Goal: Task Accomplishment & Management: Complete application form

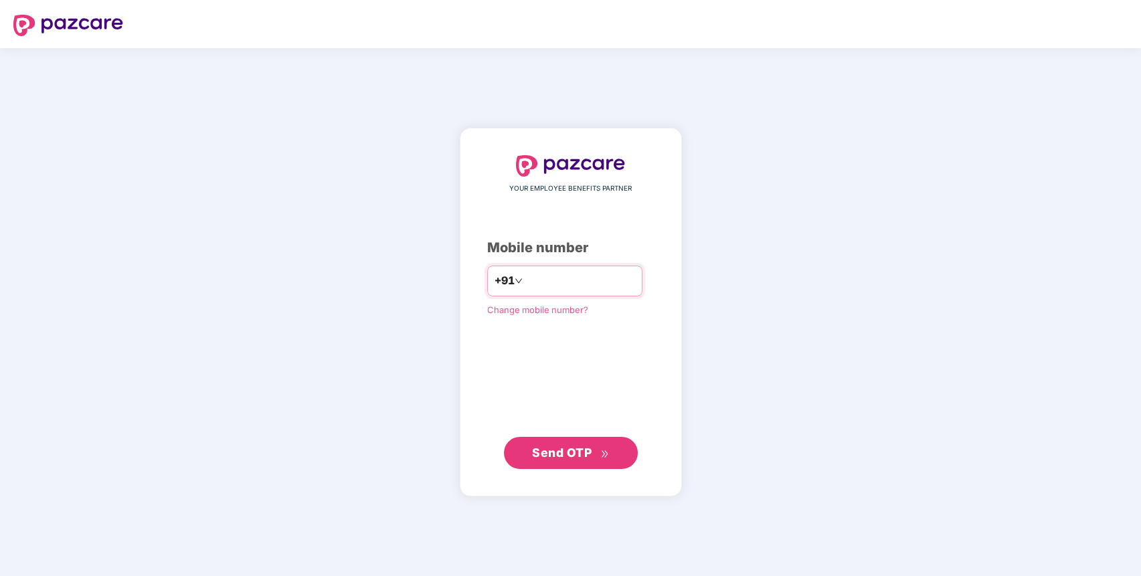
click at [583, 282] on input "number" at bounding box center [580, 280] width 110 height 21
type input "**********"
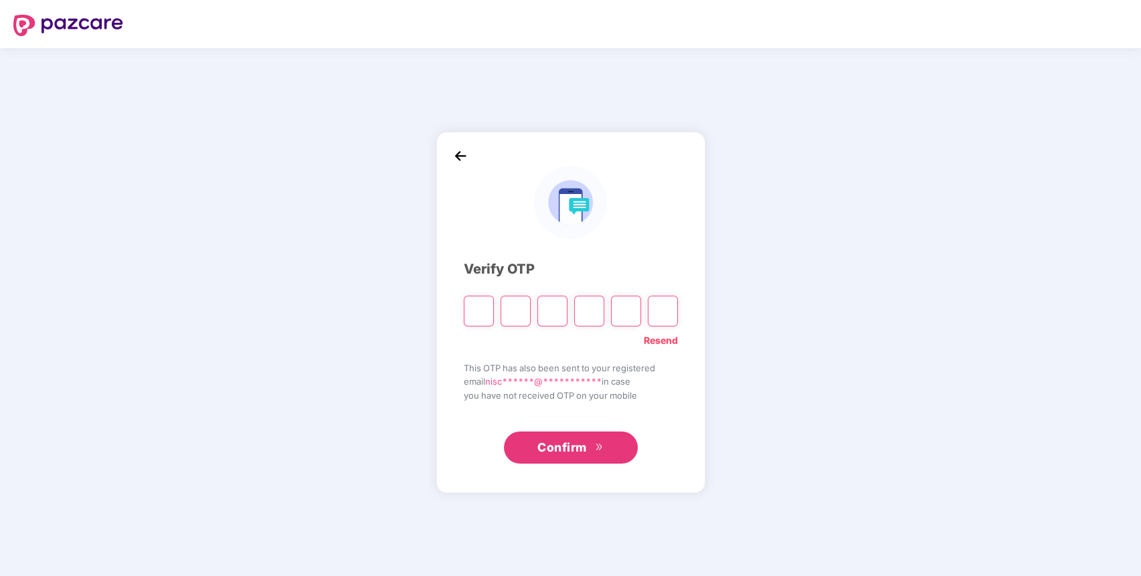
paste input "*"
type input "*"
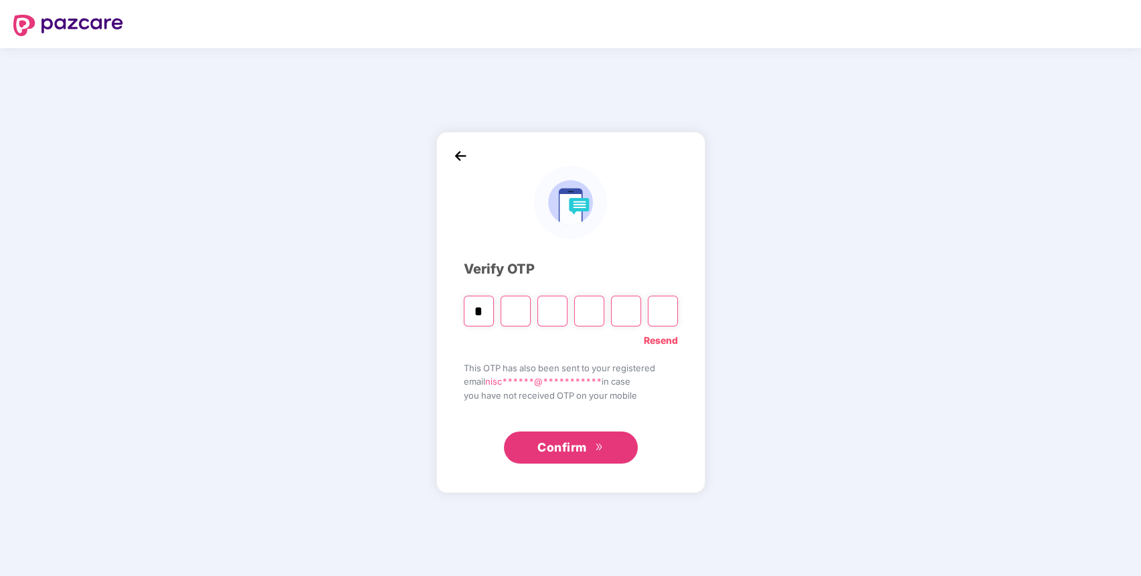
type input "*"
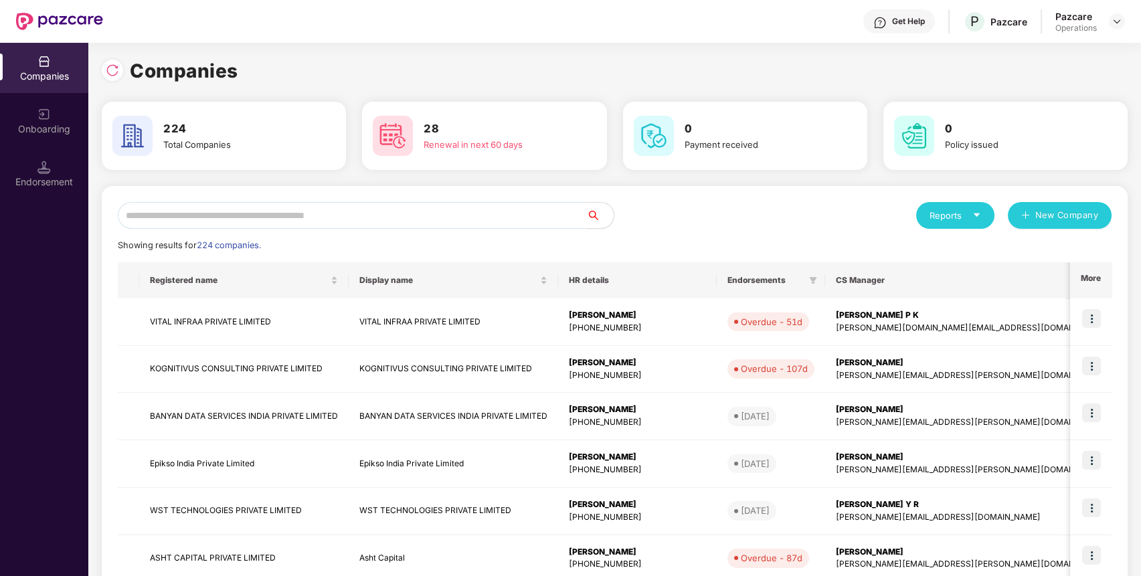
click at [348, 221] on input "text" at bounding box center [352, 215] width 469 height 27
paste input "**********"
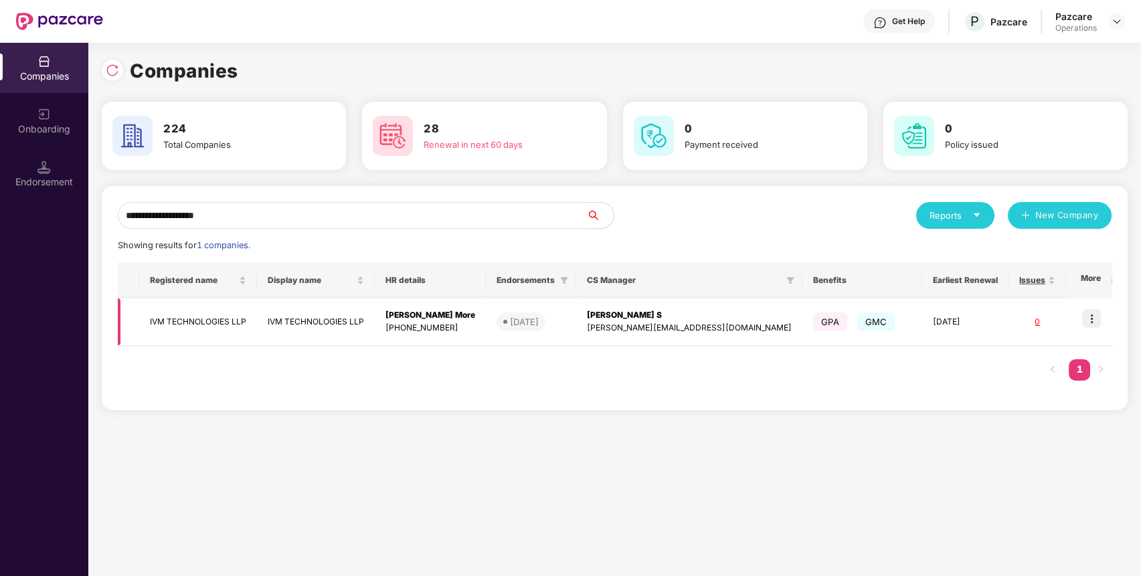
type input "**********"
click at [169, 306] on td "IVM TECHNOLOGIES LLP" at bounding box center [198, 323] width 118 height 48
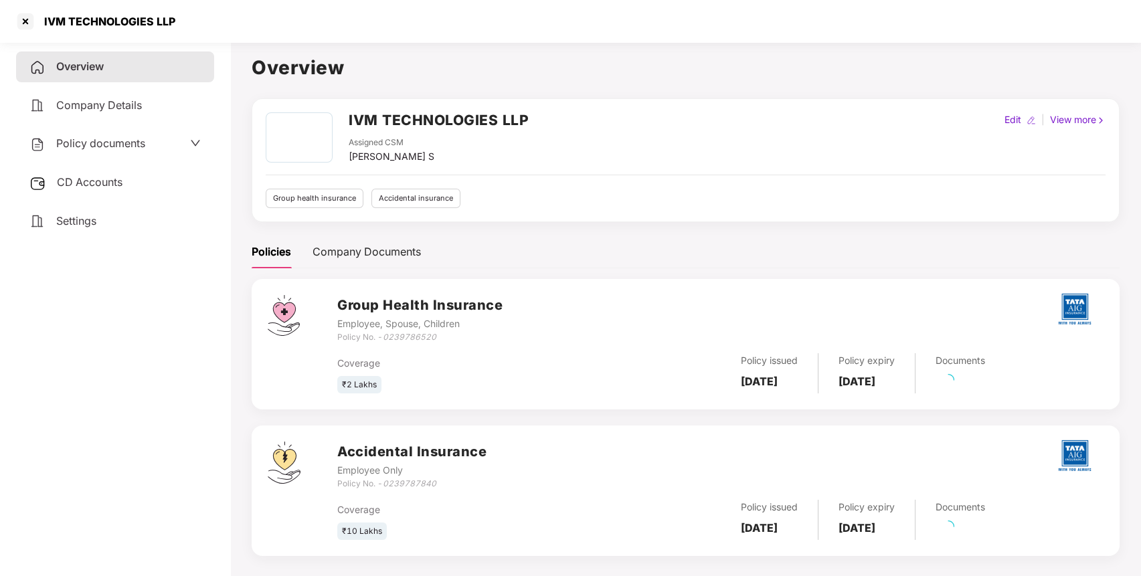
click at [96, 181] on span "CD Accounts" at bounding box center [90, 181] width 66 height 13
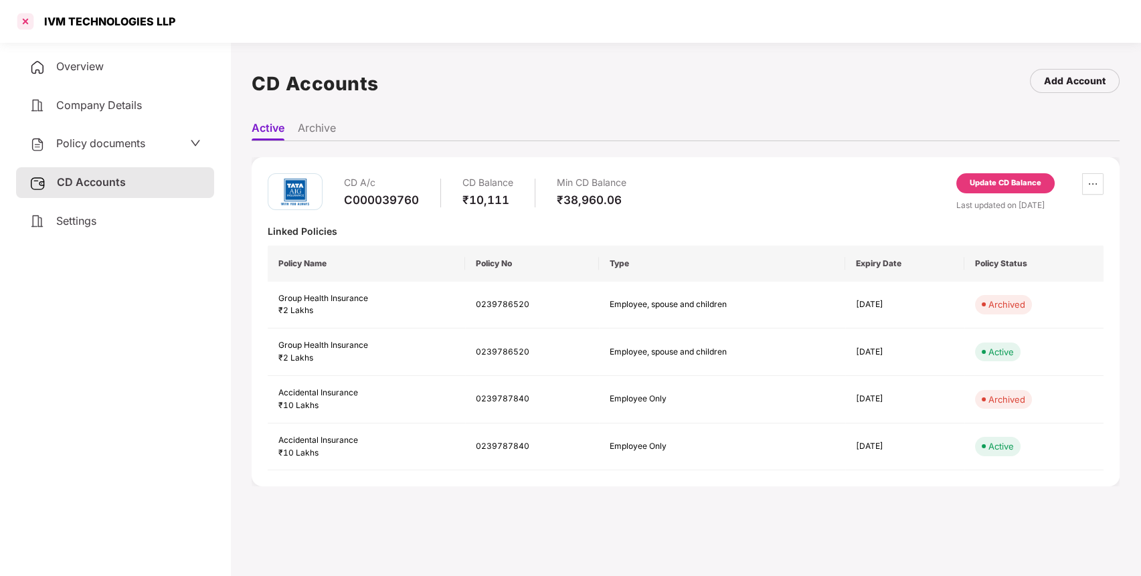
click at [28, 18] on div at bounding box center [25, 21] width 21 height 21
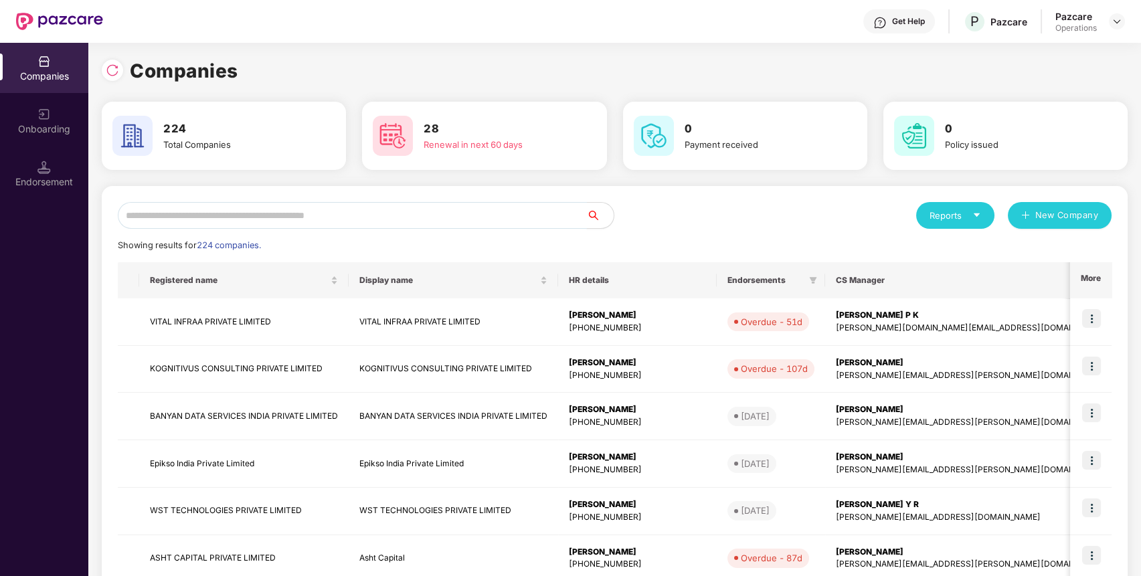
click at [313, 214] on input "text" at bounding box center [352, 215] width 469 height 27
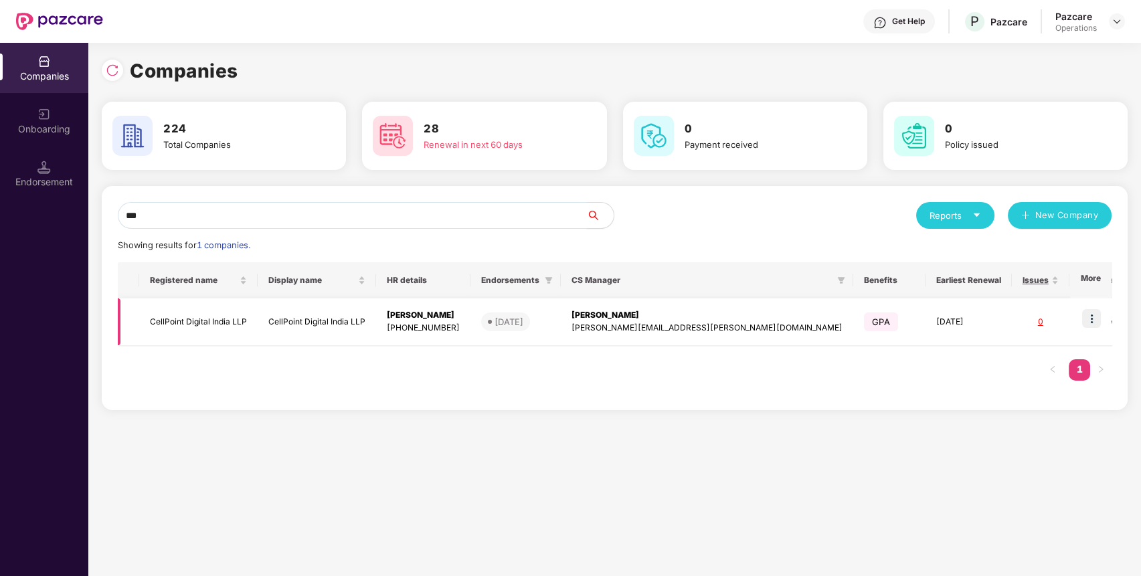
type input "***"
click at [168, 320] on td "CellPoint Digital India LLP" at bounding box center [198, 323] width 118 height 48
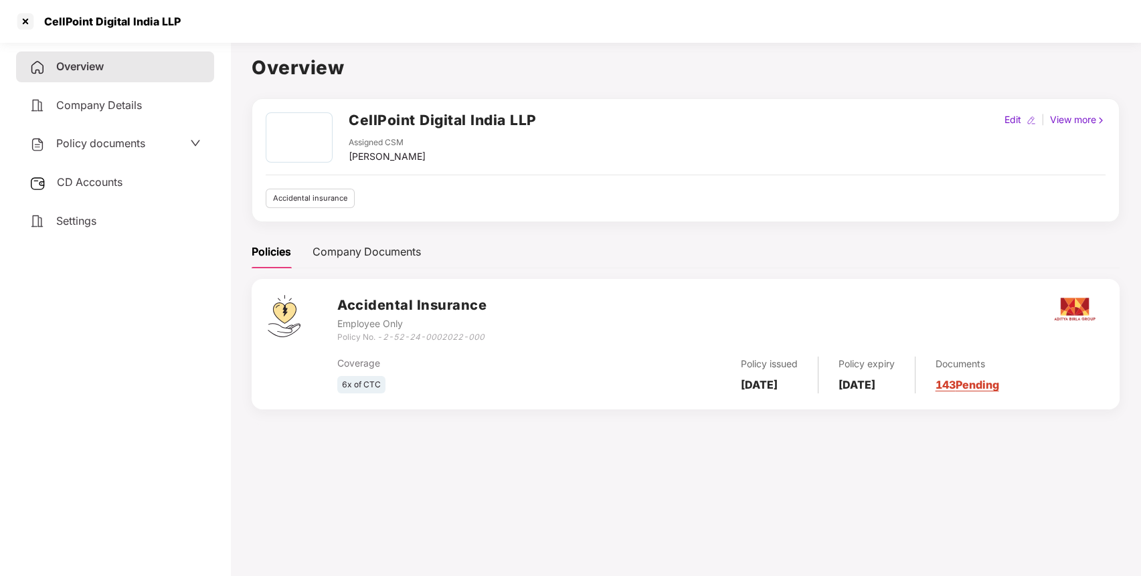
click at [123, 141] on span "Policy documents" at bounding box center [100, 143] width 89 height 13
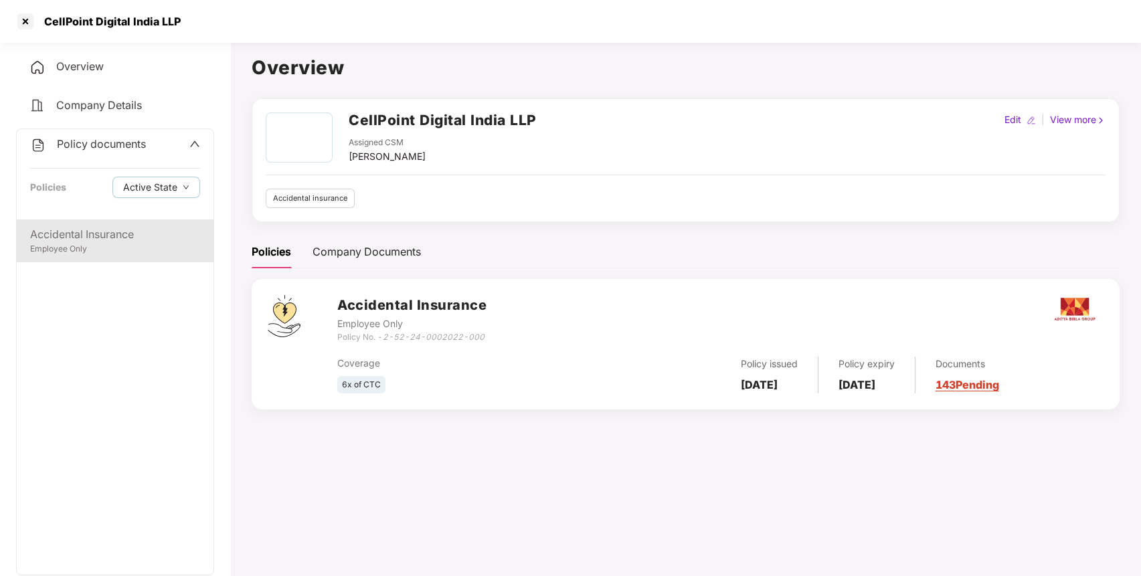
click at [86, 231] on div "Accidental Insurance" at bounding box center [115, 234] width 170 height 17
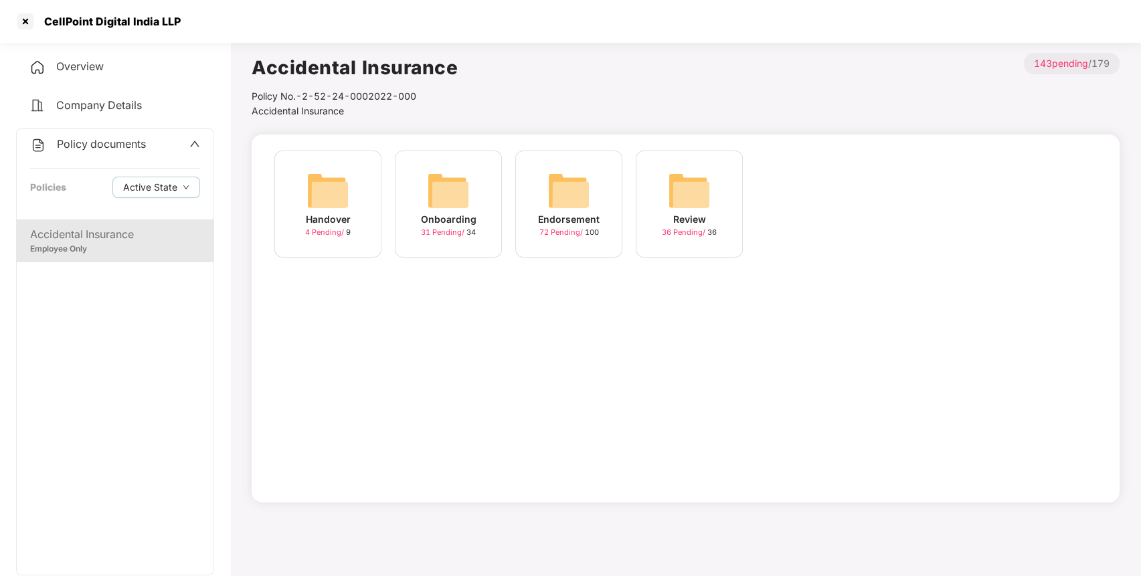
click at [547, 219] on div "Endorsement" at bounding box center [569, 219] width 62 height 15
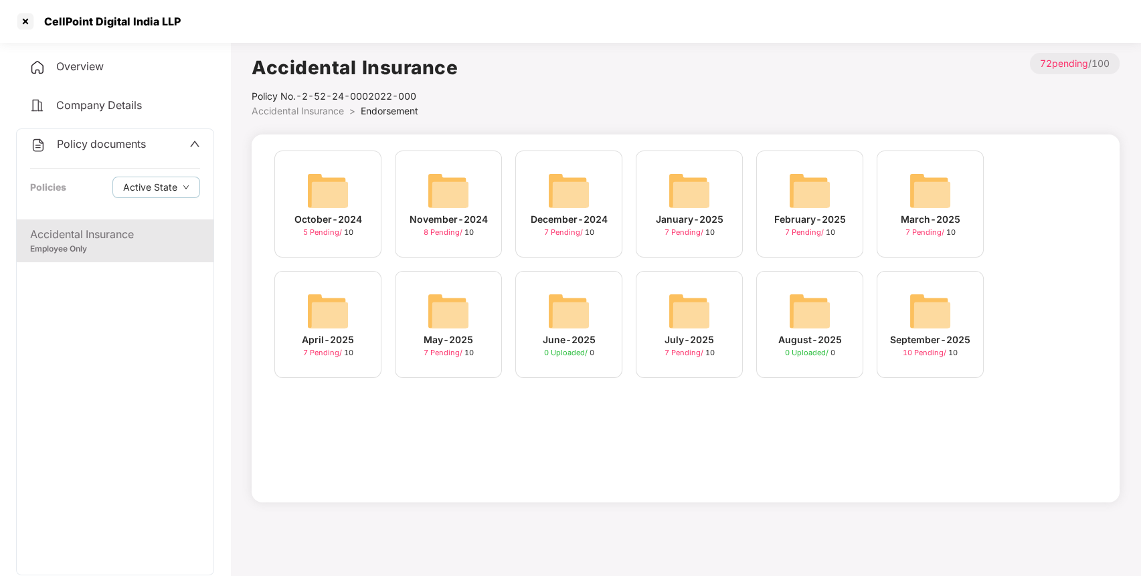
click at [916, 302] on img at bounding box center [930, 311] width 43 height 43
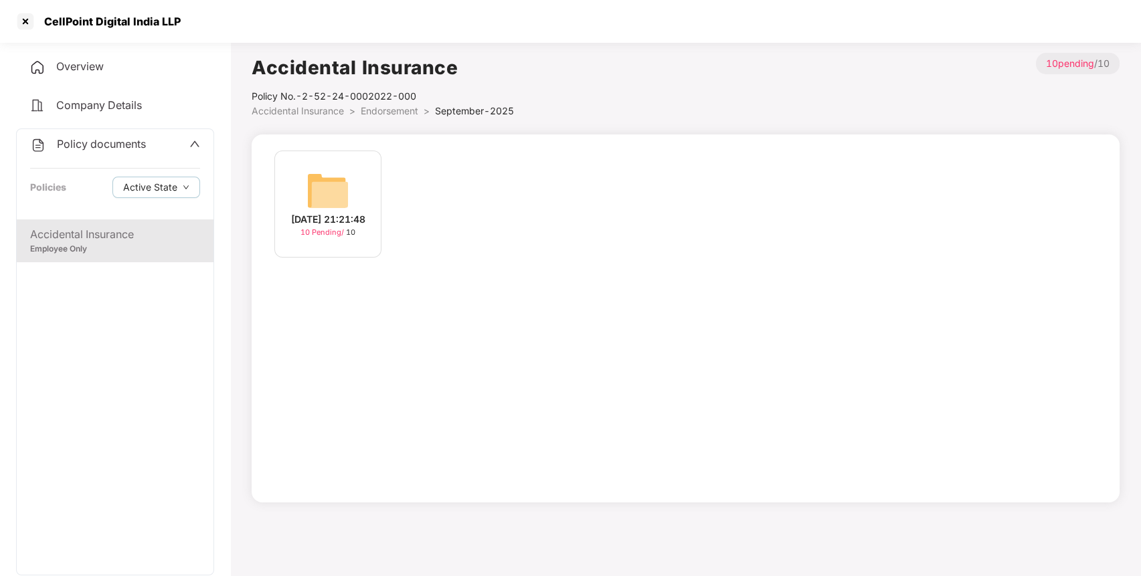
click at [336, 189] on img at bounding box center [328, 190] width 43 height 43
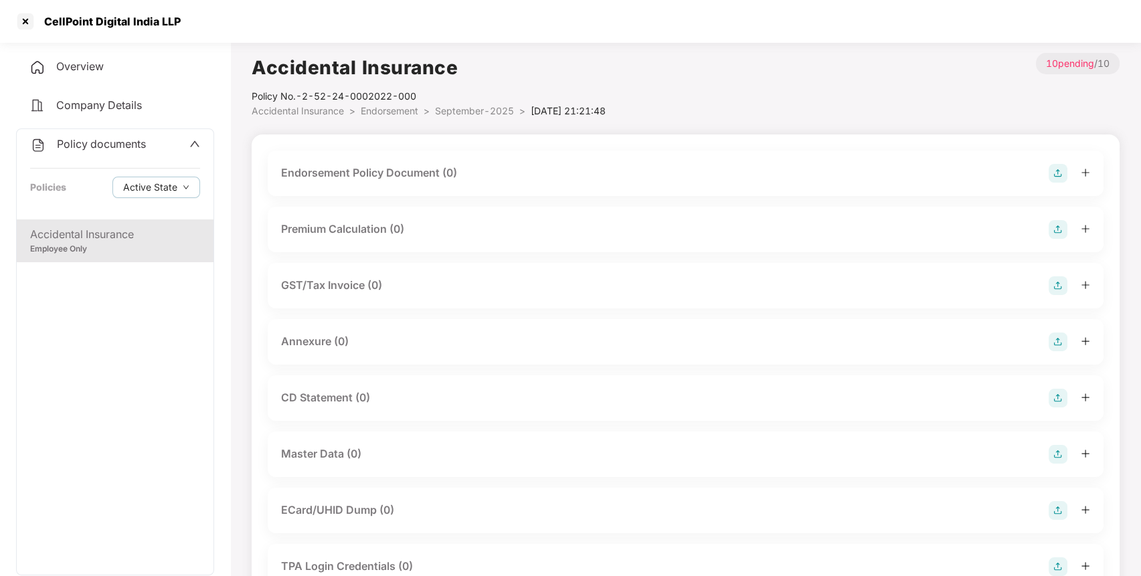
scroll to position [1, 0]
click at [1058, 173] on img at bounding box center [1058, 172] width 19 height 19
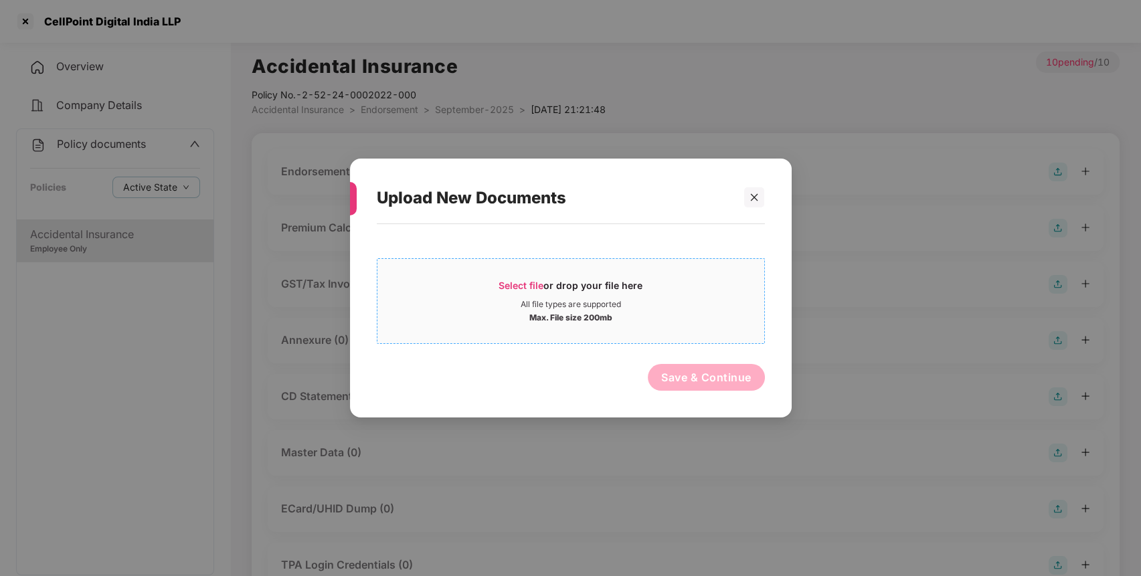
click at [503, 284] on span "Select file" at bounding box center [521, 285] width 45 height 11
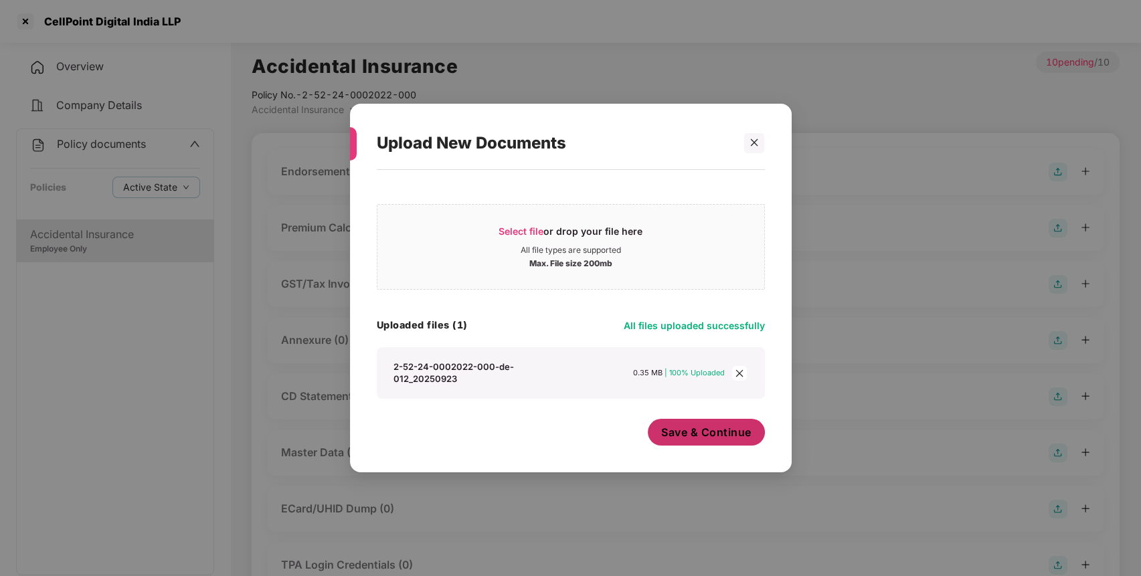
click at [679, 425] on span "Save & Continue" at bounding box center [706, 432] width 90 height 15
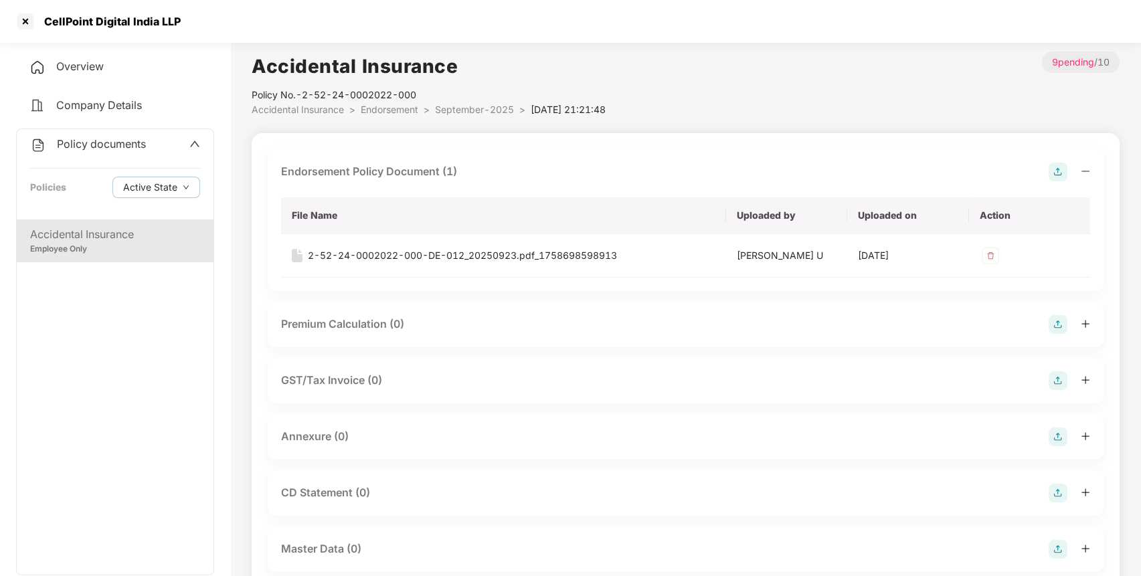
scroll to position [140, 0]
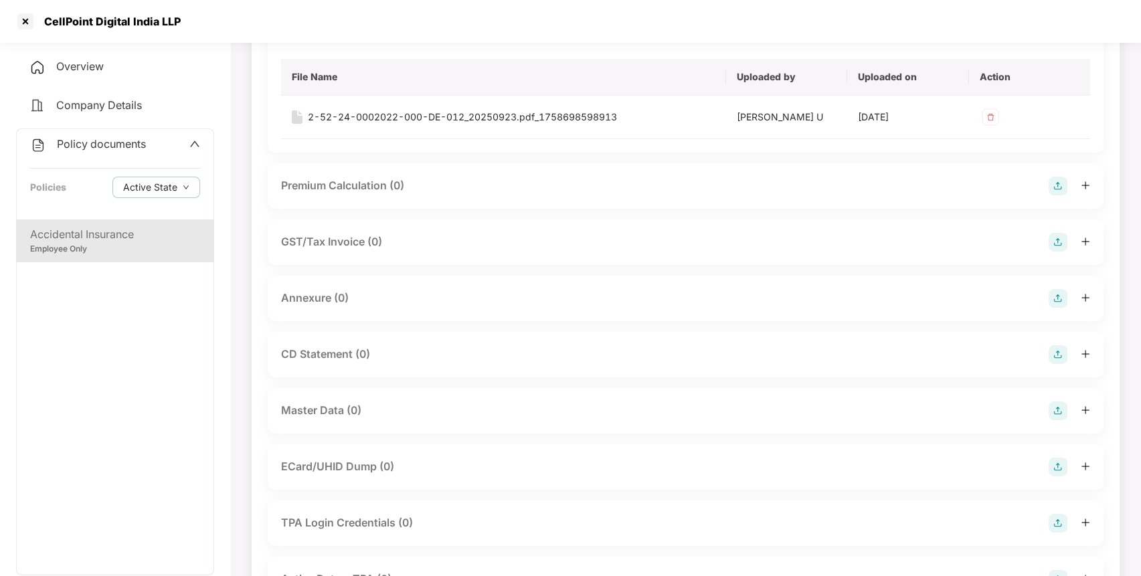
click at [1049, 284] on div "Annexure (0)" at bounding box center [686, 299] width 836 height 46
click at [1055, 295] on img at bounding box center [1058, 298] width 19 height 19
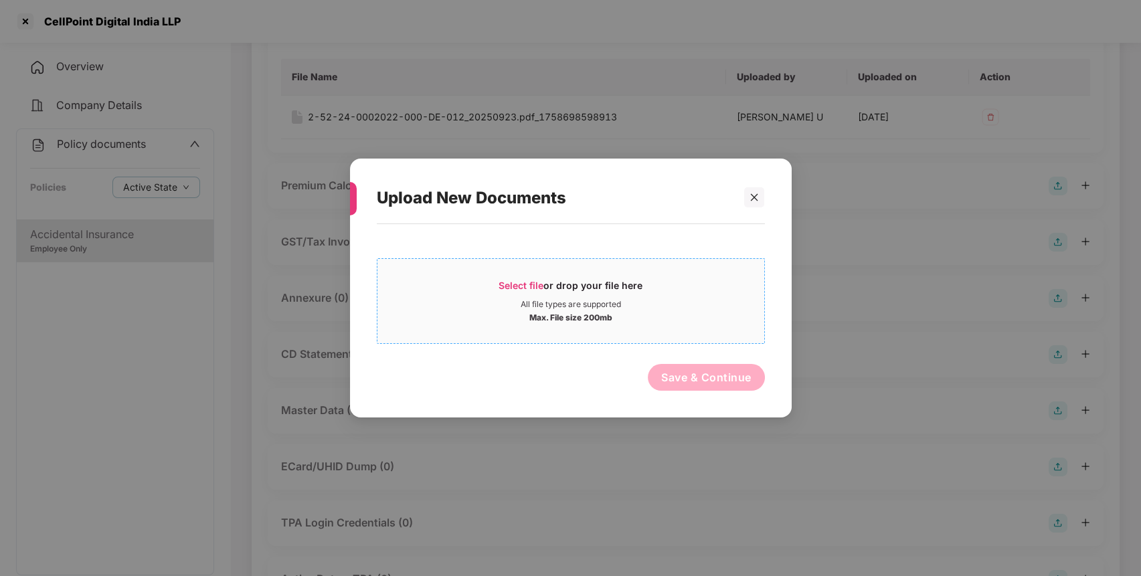
click at [510, 280] on span "Select file" at bounding box center [521, 285] width 45 height 11
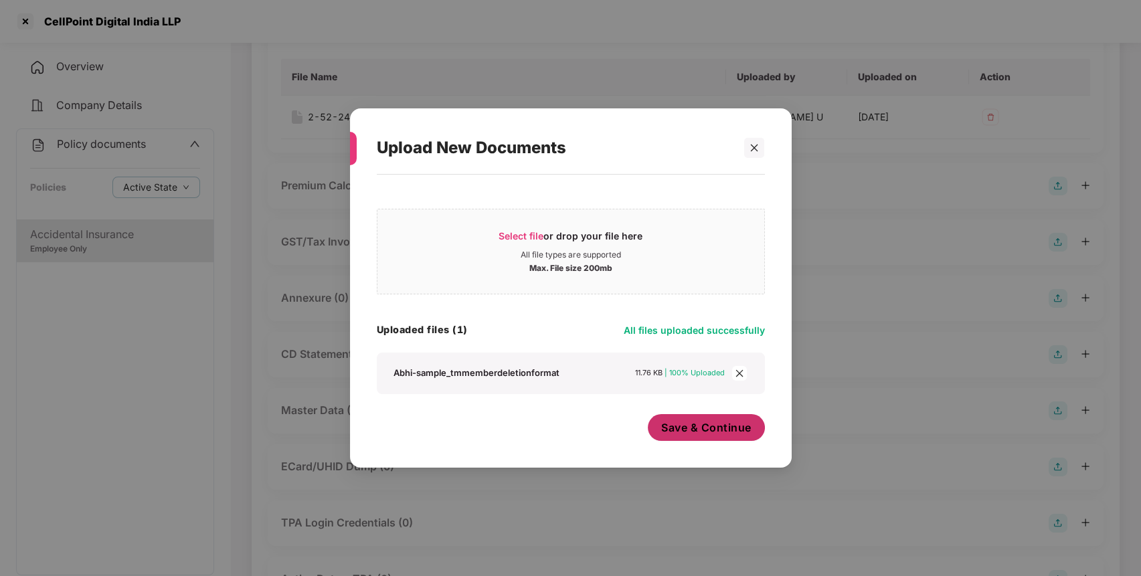
click at [697, 426] on span "Save & Continue" at bounding box center [706, 427] width 90 height 15
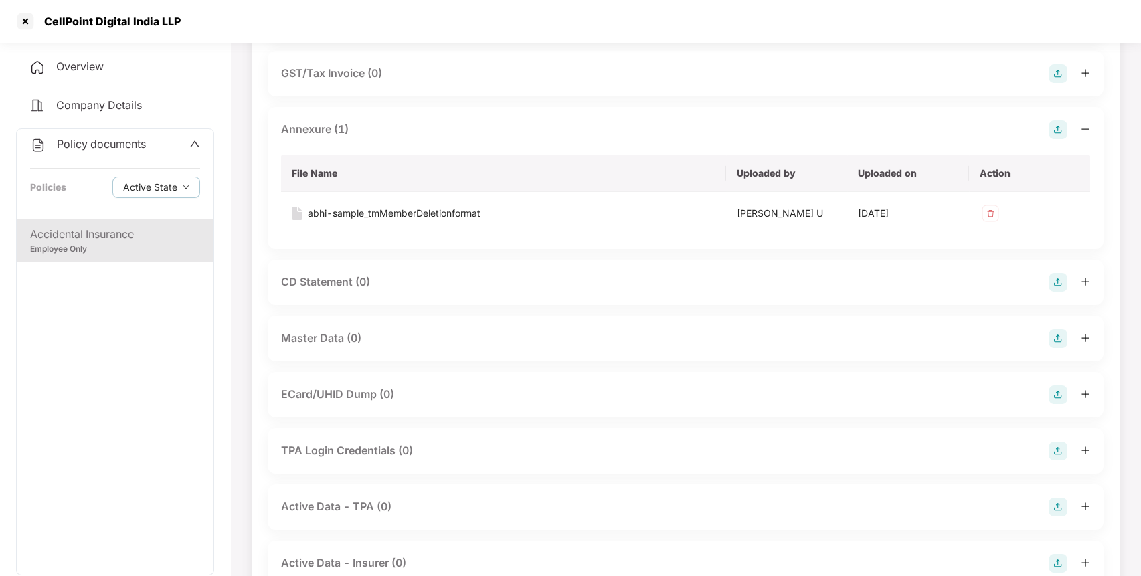
scroll to position [361, 0]
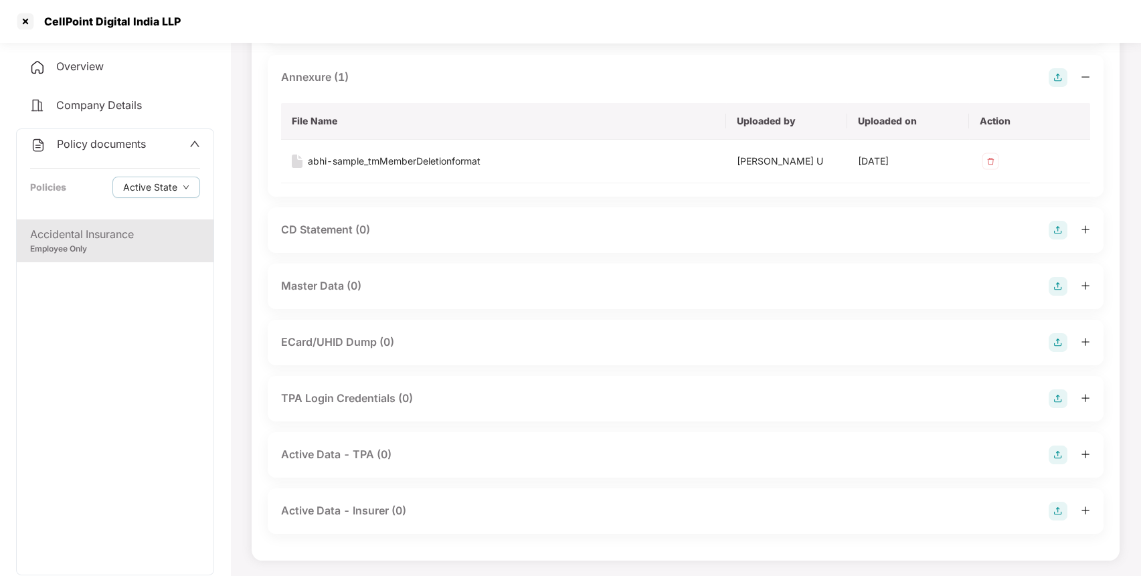
click at [1060, 278] on img at bounding box center [1058, 286] width 19 height 19
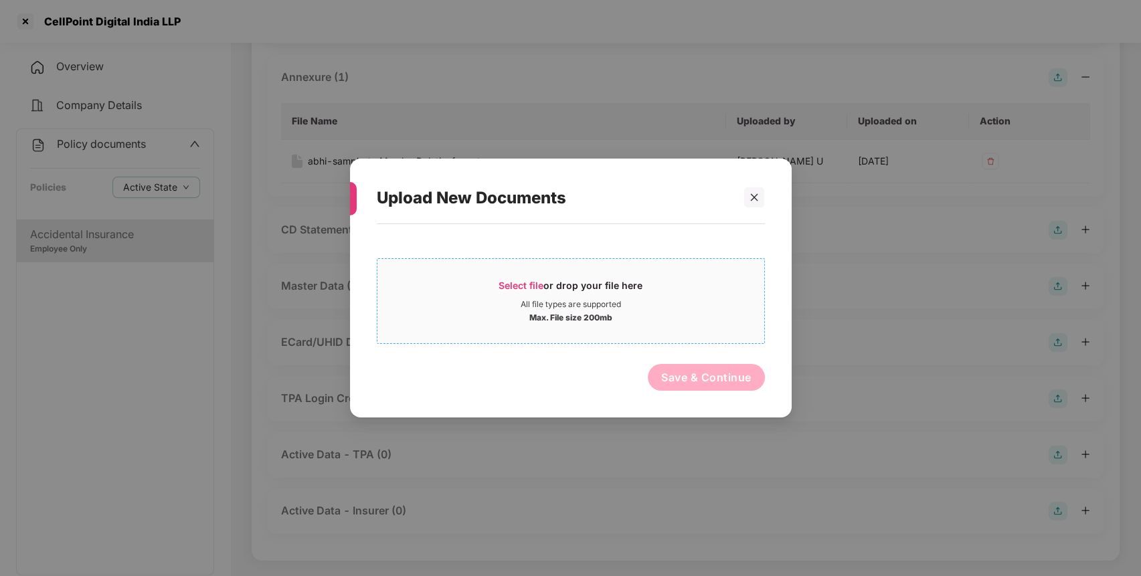
click at [523, 275] on span "Select file or drop your file here All file types are supported Max. File size …" at bounding box center [571, 301] width 387 height 64
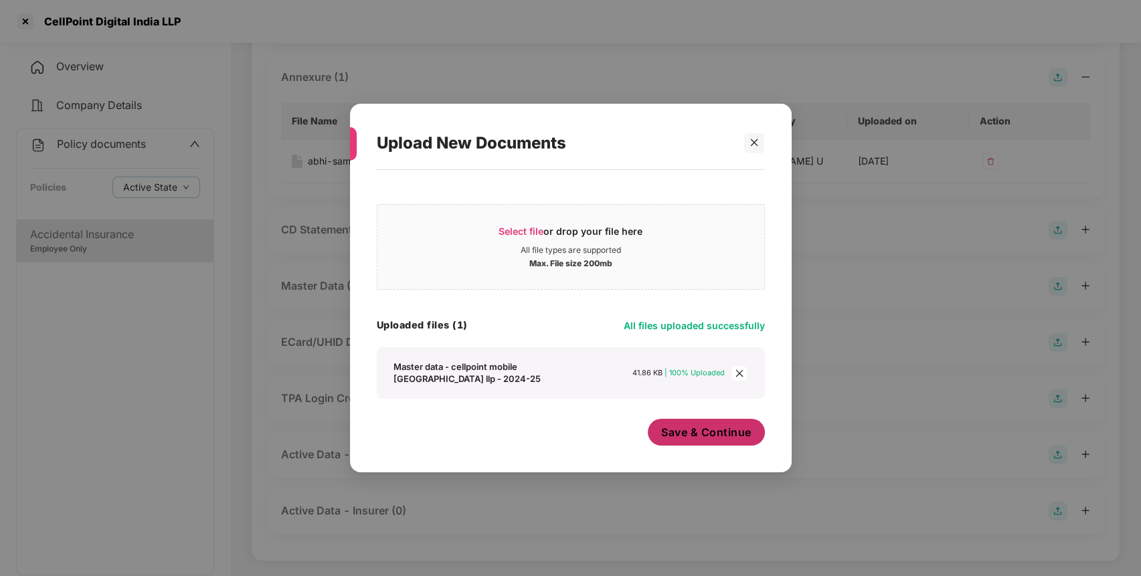
click at [698, 446] on div "Save & Continue" at bounding box center [706, 435] width 117 height 33
click at [691, 435] on span "Save & Continue" at bounding box center [706, 432] width 90 height 15
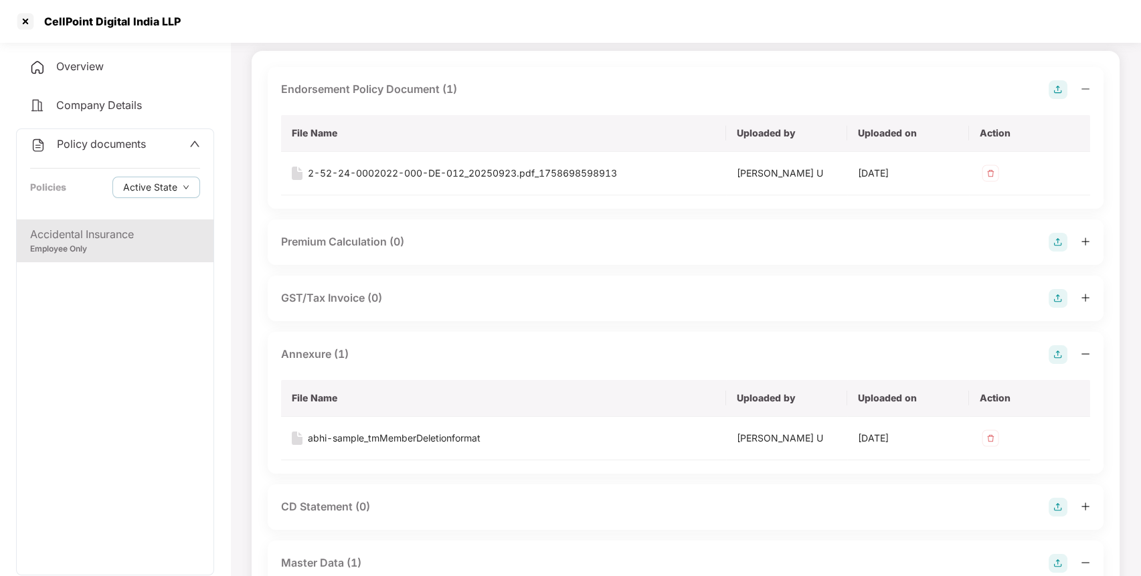
scroll to position [0, 0]
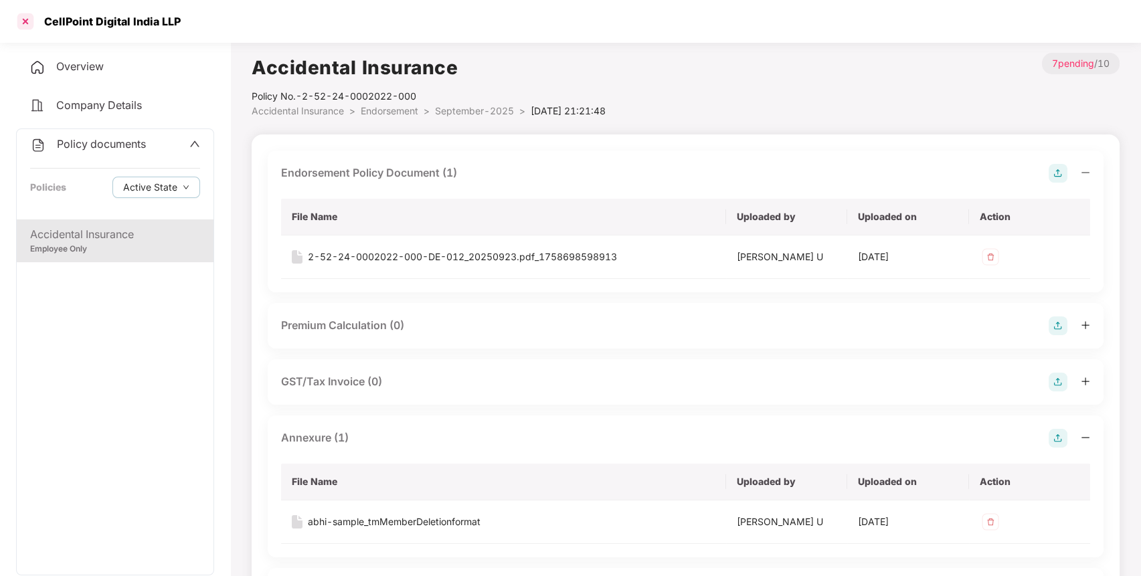
click at [31, 24] on div at bounding box center [25, 21] width 21 height 21
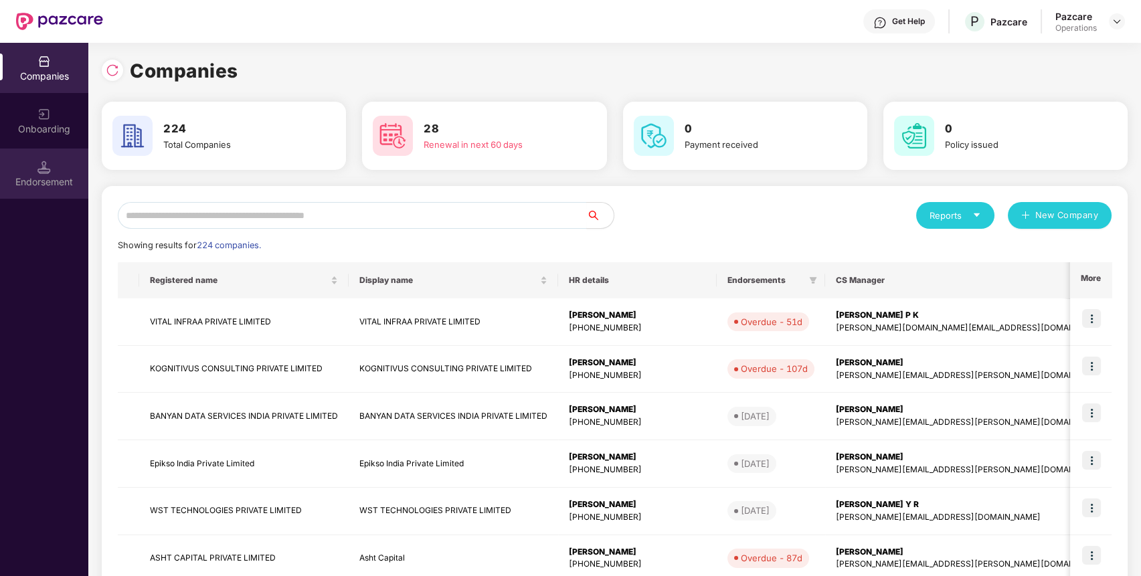
click at [35, 173] on div "Endorsement" at bounding box center [44, 174] width 88 height 50
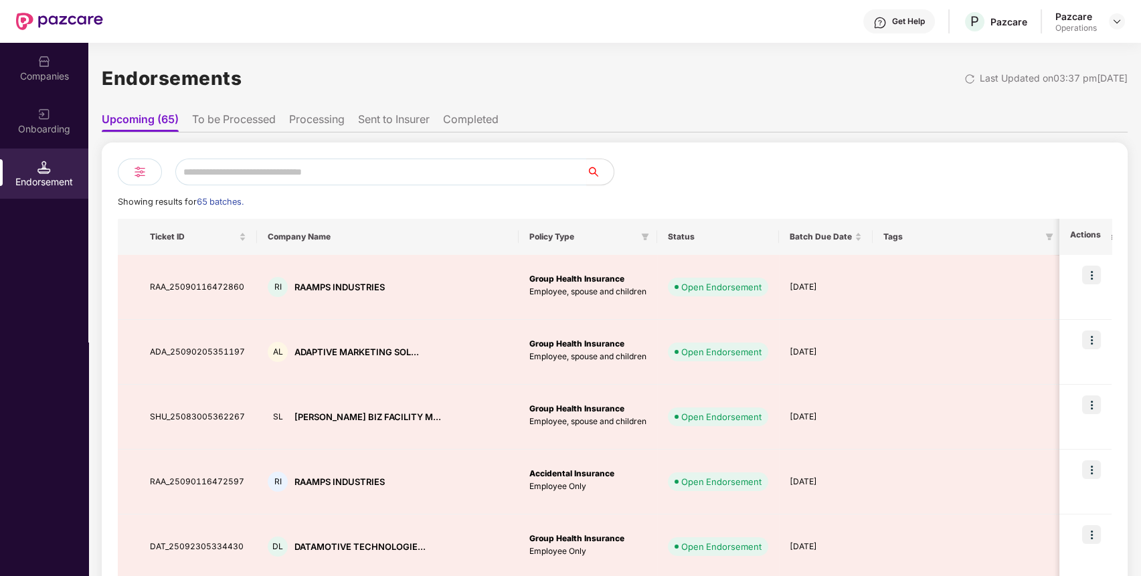
click at [229, 123] on li "To be Processed" at bounding box center [234, 121] width 84 height 19
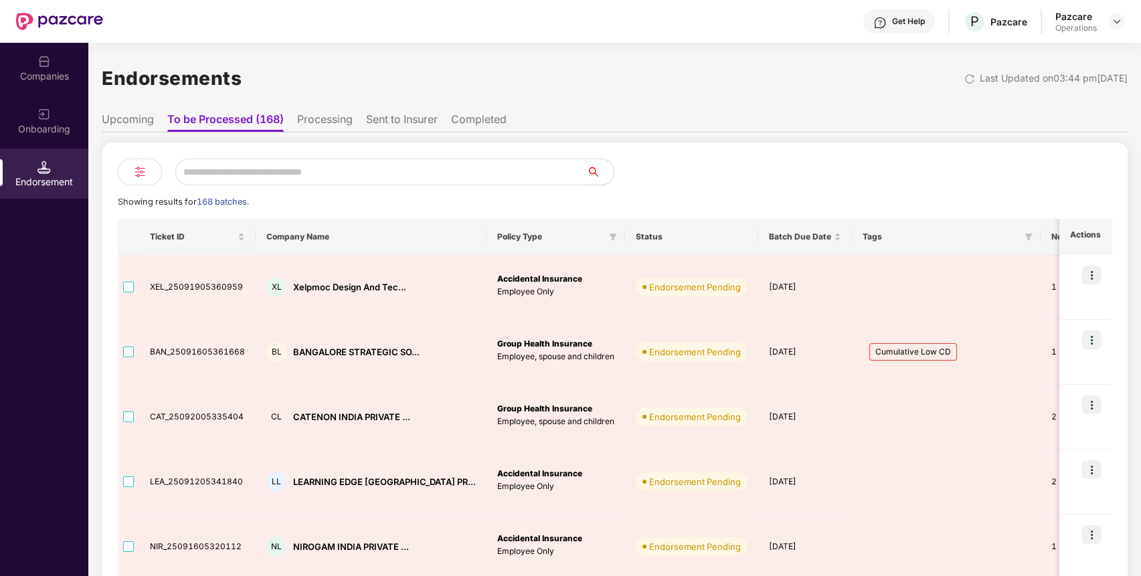
click at [331, 112] on li "Processing" at bounding box center [325, 121] width 56 height 19
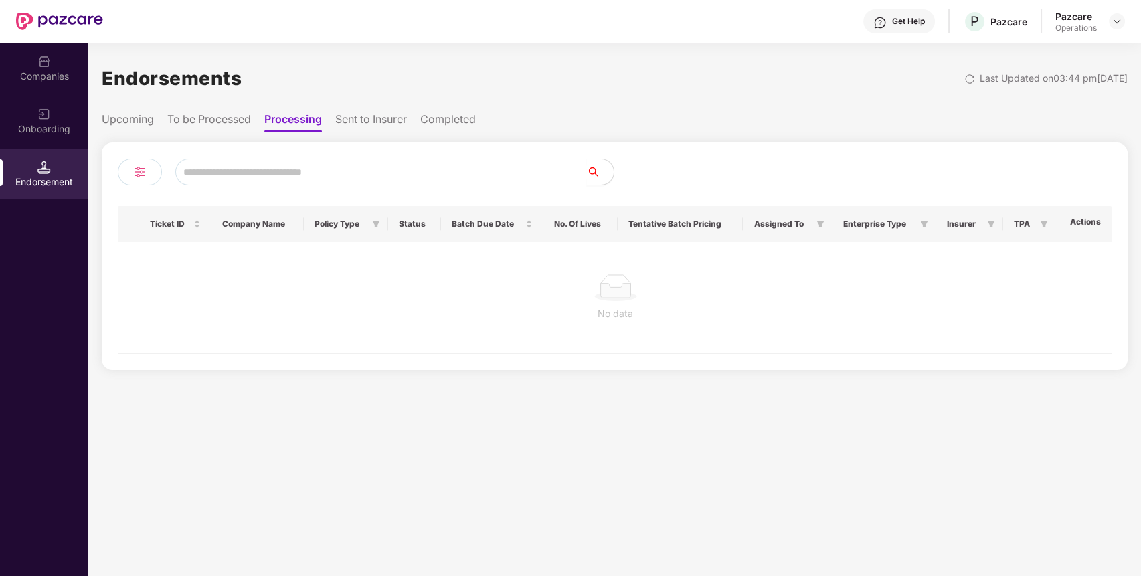
click at [349, 126] on li "Sent to Insurer" at bounding box center [371, 121] width 72 height 19
